Goal: Information Seeking & Learning: Learn about a topic

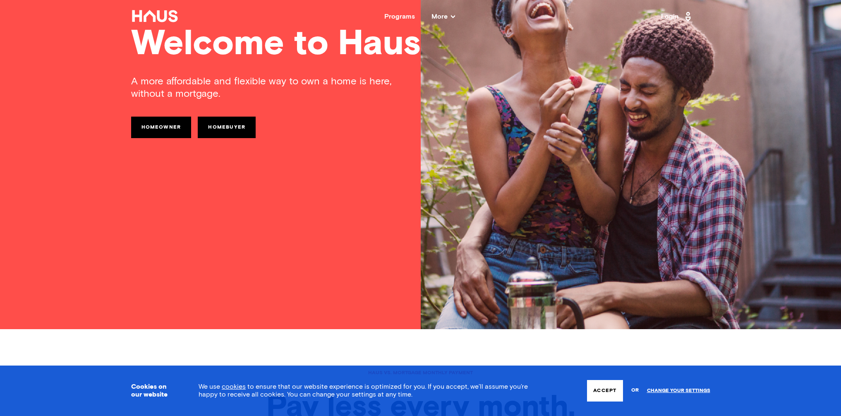
scroll to position [88, 0]
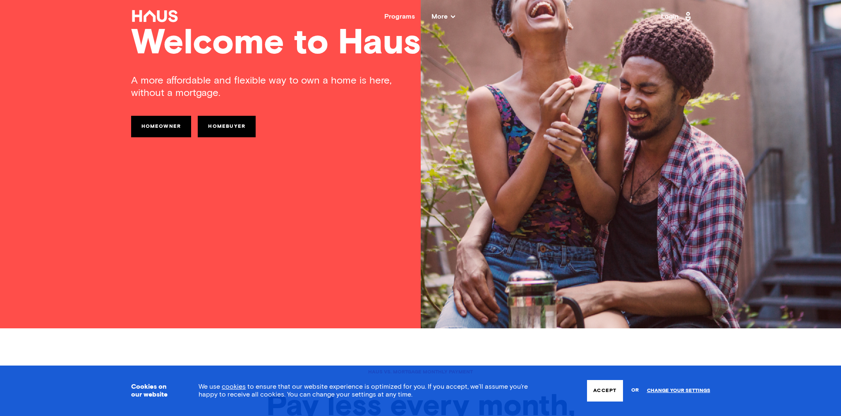
click at [227, 130] on link "Homebuyer" at bounding box center [227, 126] width 58 height 21
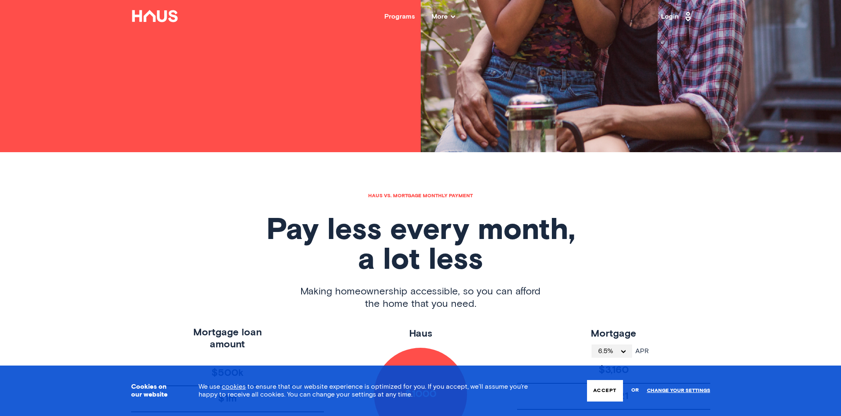
scroll to position [88, 0]
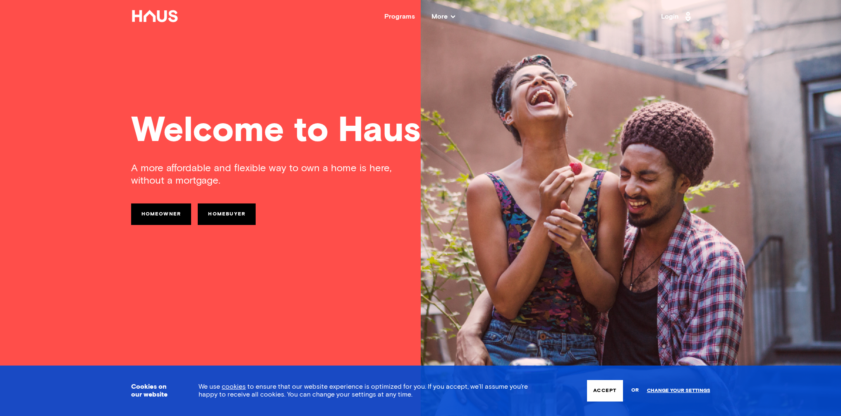
click at [387, 19] on div "Programs" at bounding box center [399, 16] width 31 height 7
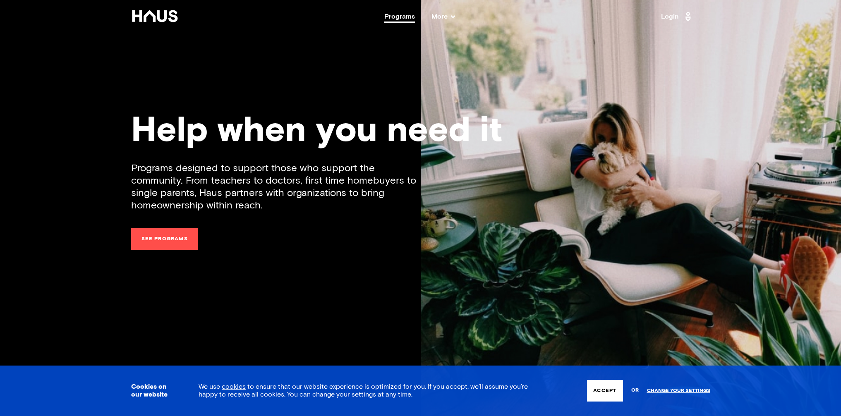
click at [449, 16] on span "More" at bounding box center [443, 16] width 24 height 7
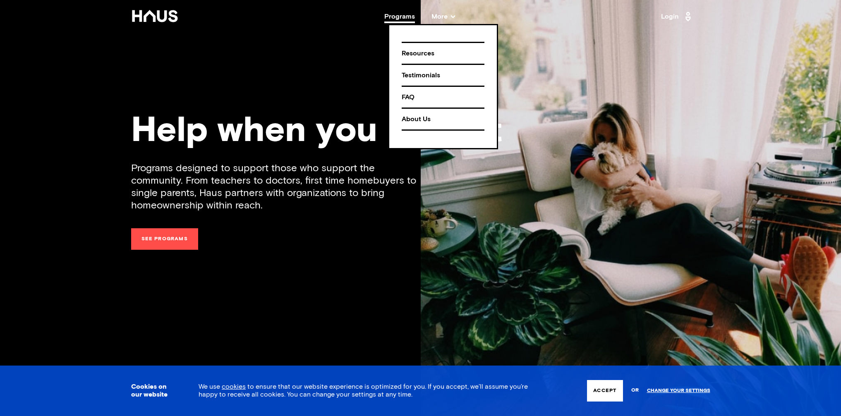
click at [412, 93] on div "FAQ" at bounding box center [442, 97] width 83 height 14
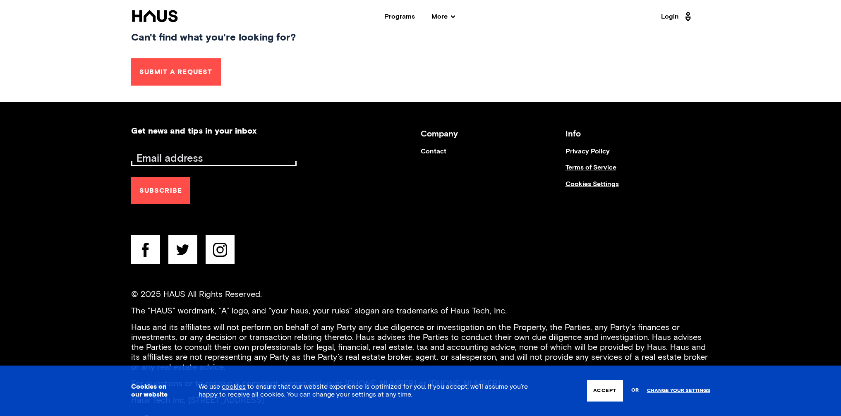
scroll to position [444, 0]
